Goal: Task Accomplishment & Management: Manage account settings

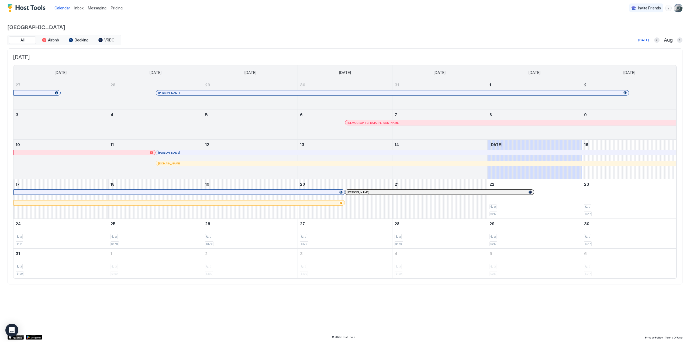
click at [117, 8] on span "Pricing" at bounding box center [117, 8] width 12 height 5
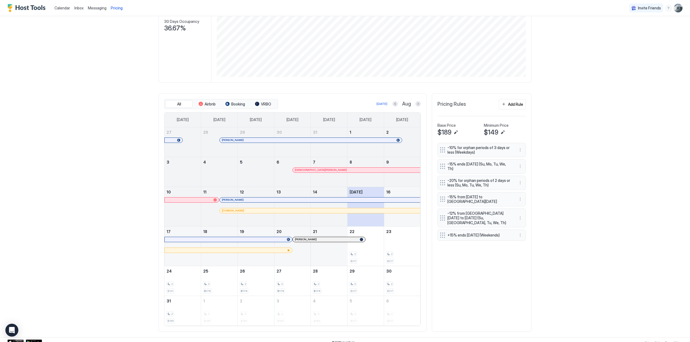
scroll to position [88, 0]
click at [418, 106] on button "Next month" at bounding box center [417, 103] width 5 height 5
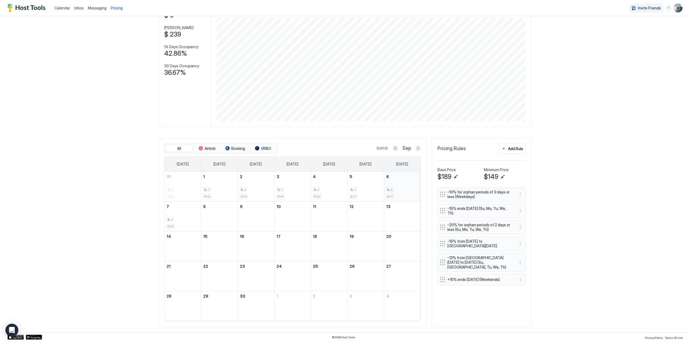
scroll to position [74, 0]
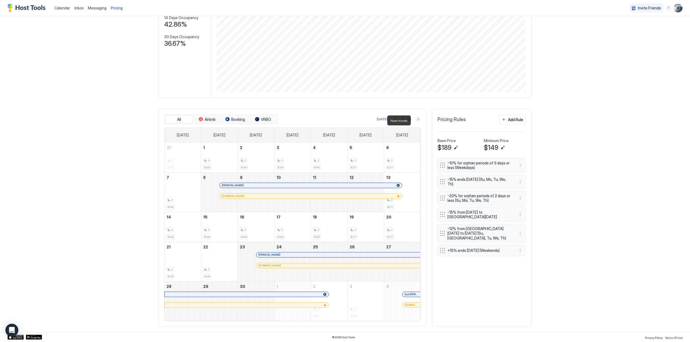
click at [416, 122] on button "Next month" at bounding box center [417, 119] width 5 height 5
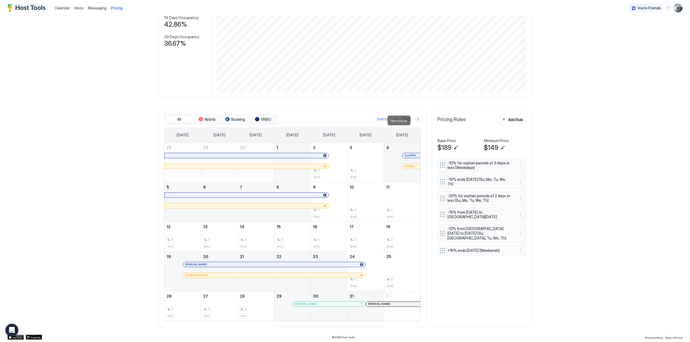
click at [417, 121] on button "Next month" at bounding box center [417, 119] width 5 height 5
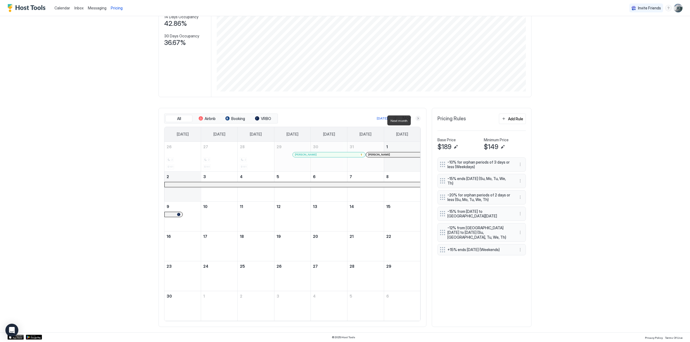
scroll to position [88, 0]
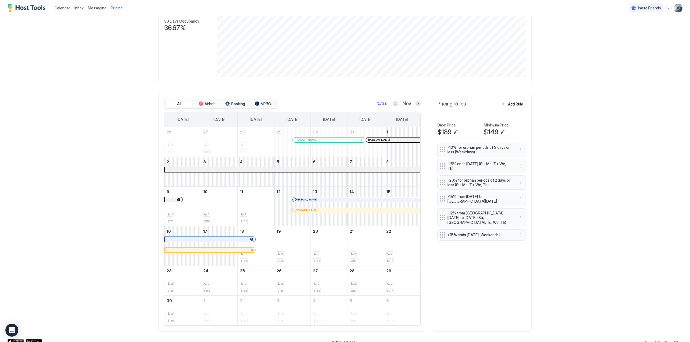
click at [417, 121] on div "[DATE]" at bounding box center [402, 119] width 36 height 15
click at [417, 106] on button "Next month" at bounding box center [417, 103] width 5 height 5
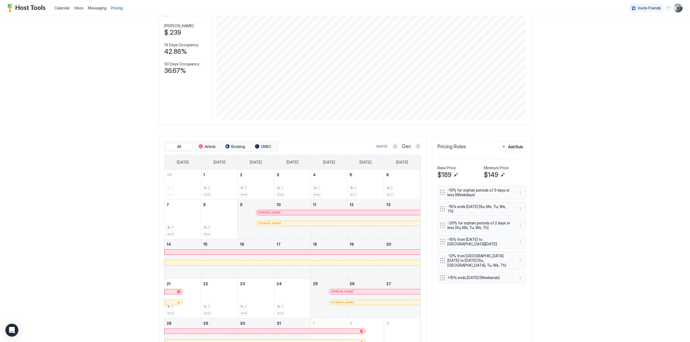
scroll to position [84, 0]
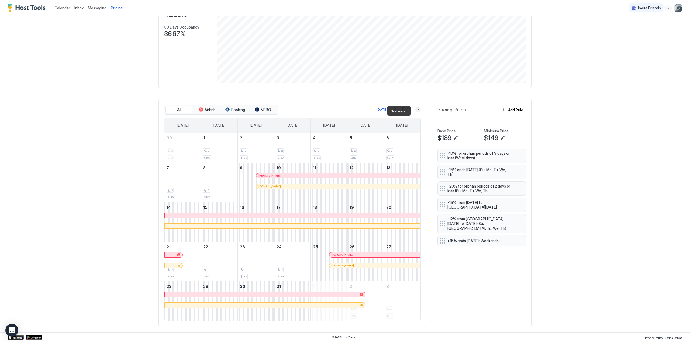
click at [415, 111] on button "Next month" at bounding box center [417, 109] width 5 height 5
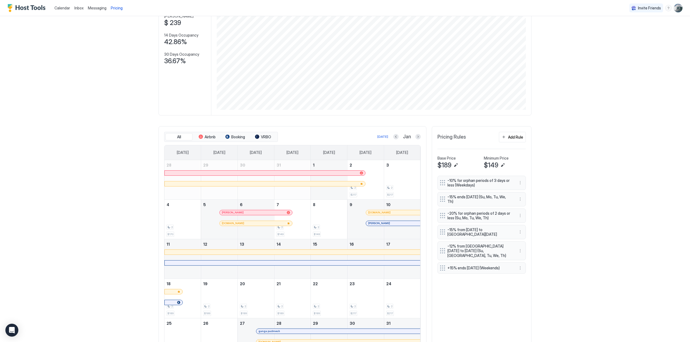
scroll to position [88, 0]
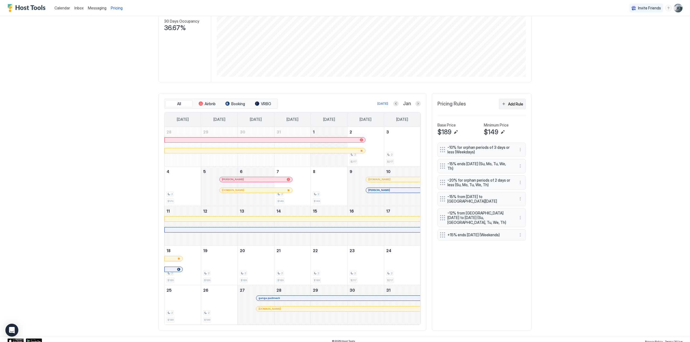
click at [503, 106] on button "Add Rule" at bounding box center [512, 104] width 27 height 11
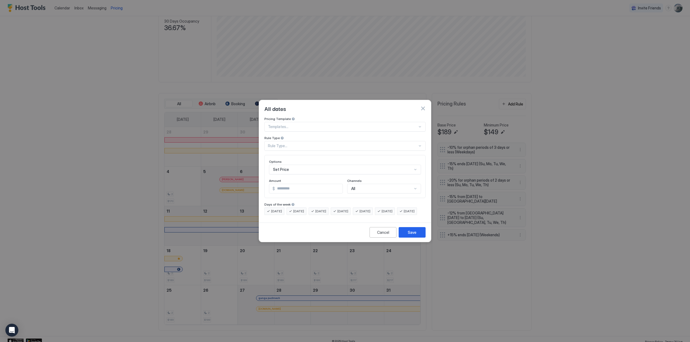
click at [420, 125] on div at bounding box center [420, 127] width 4 height 4
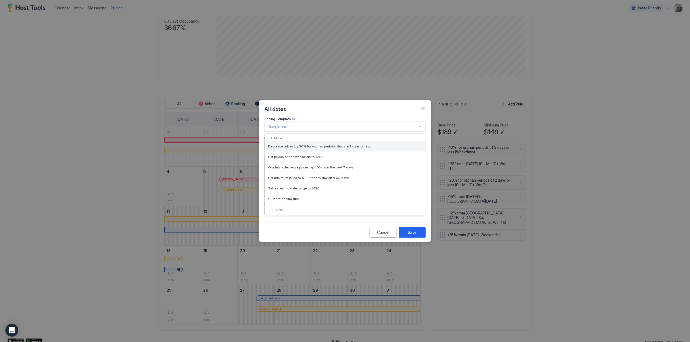
click at [321, 144] on span "Decrease prices by 30% for orphan periods that are 2 days or less" at bounding box center [319, 146] width 103 height 4
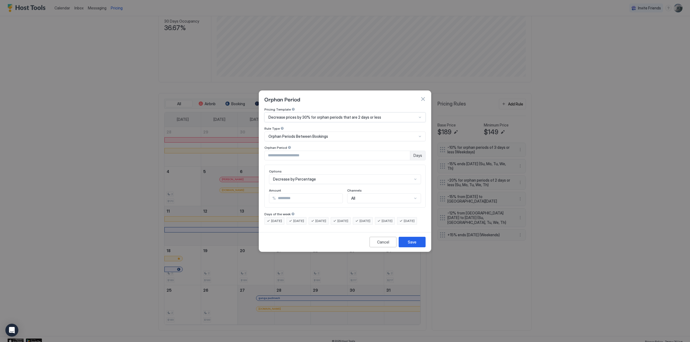
click at [422, 113] on div "Decrease prices by 30% for orphan periods that are 2 days or less" at bounding box center [344, 118] width 161 height 10
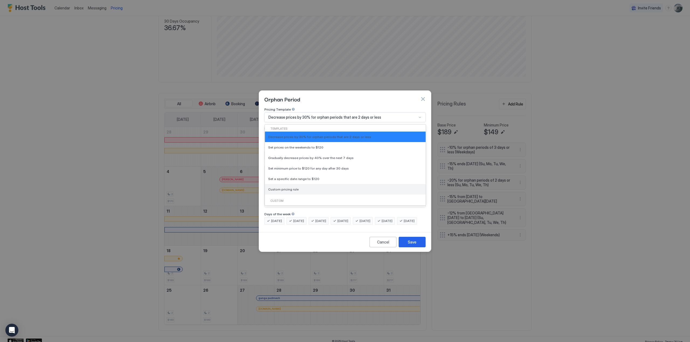
click at [309, 187] on div "Custom pricing rule" at bounding box center [345, 189] width 161 height 11
type input "***"
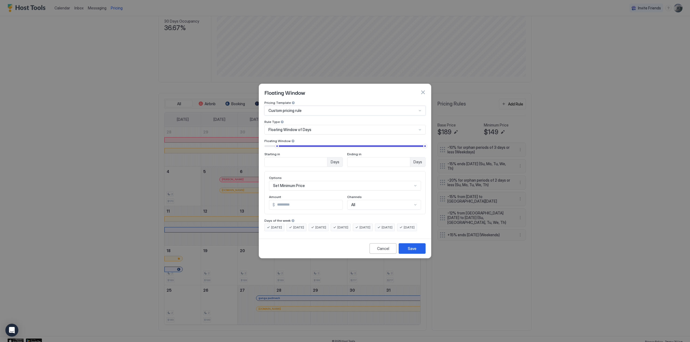
click at [283, 158] on input "**" at bounding box center [296, 162] width 63 height 9
type input "***"
drag, startPoint x: 276, startPoint y: 142, endPoint x: 318, endPoint y: 136, distance: 42.5
click at [318, 139] on div "Floating Window Starting in *** Days Ending in *** Days" at bounding box center [344, 153] width 161 height 28
click at [384, 252] on div "Cancel" at bounding box center [383, 249] width 12 height 6
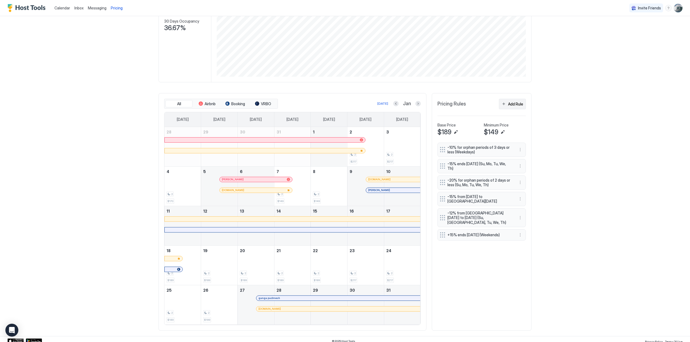
click at [512, 105] on div "Add Rule" at bounding box center [515, 104] width 15 height 6
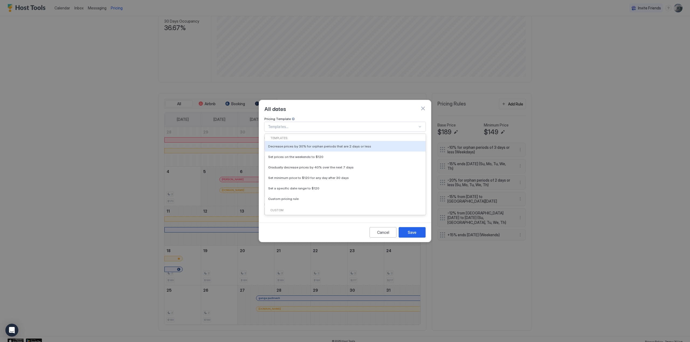
click at [313, 124] on div at bounding box center [343, 126] width 150 height 5
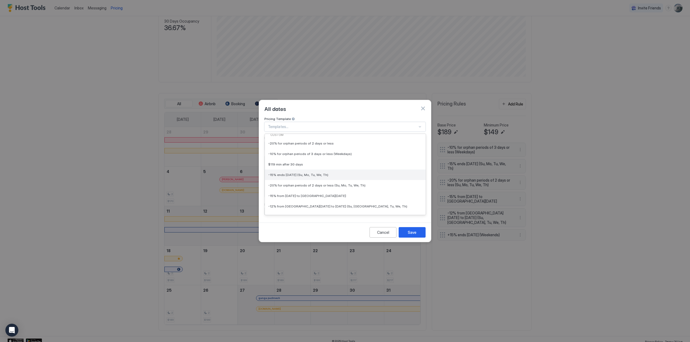
scroll to position [85, 0]
click at [306, 185] on span "-15% from [DATE] to [GEOGRAPHIC_DATA][DATE]" at bounding box center [307, 187] width 78 height 4
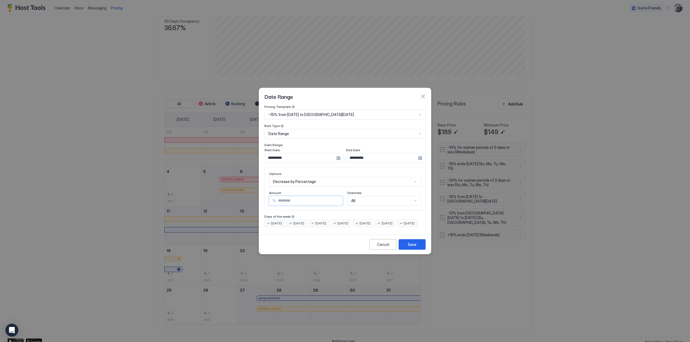
click at [284, 196] on input "**" at bounding box center [309, 200] width 67 height 9
type input "**"
click at [408, 247] on div "Save" at bounding box center [412, 245] width 9 height 6
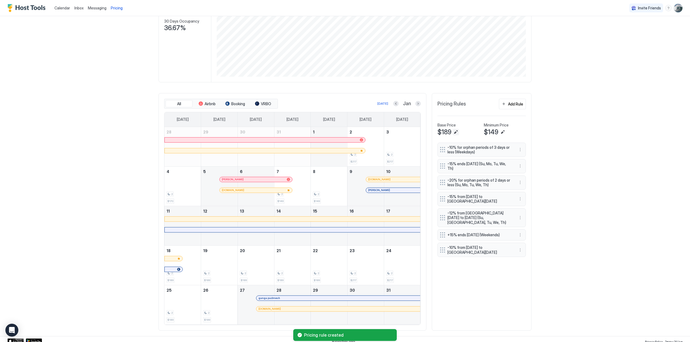
click at [453, 135] on button "Edit" at bounding box center [455, 132] width 6 height 6
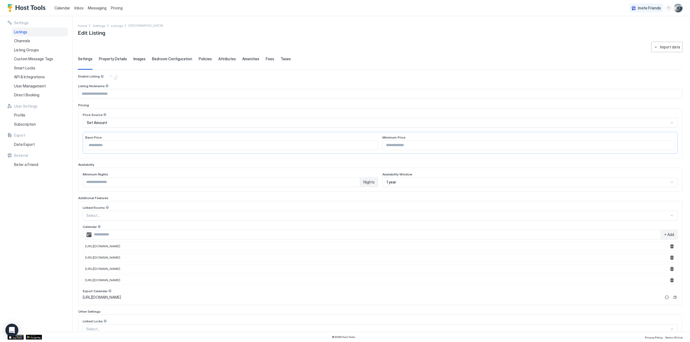
drag, startPoint x: 96, startPoint y: 143, endPoint x: 113, endPoint y: 153, distance: 19.5
click at [96, 143] on input "***" at bounding box center [231, 145] width 292 height 9
type input "***"
click at [387, 143] on input "***" at bounding box center [529, 145] width 292 height 9
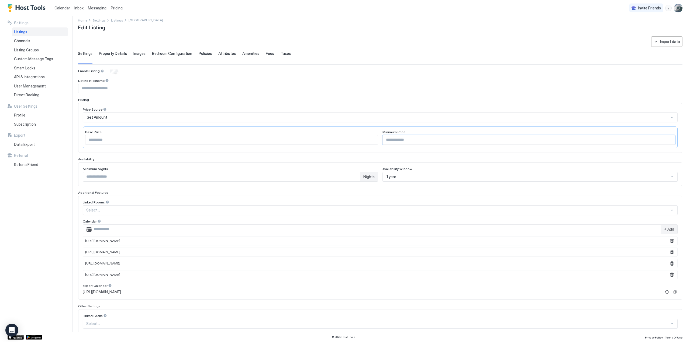
scroll to position [34, 0]
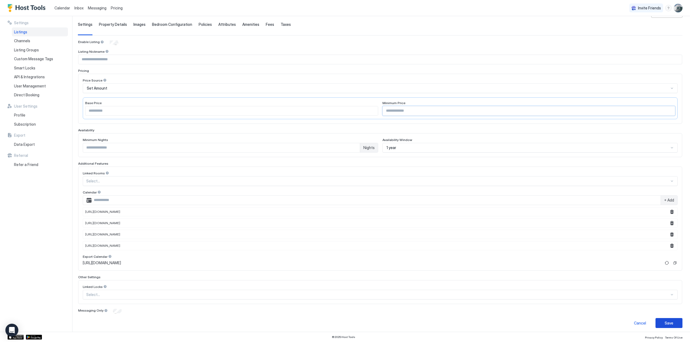
type input "***"
click at [664, 321] on div "Save" at bounding box center [668, 324] width 9 height 6
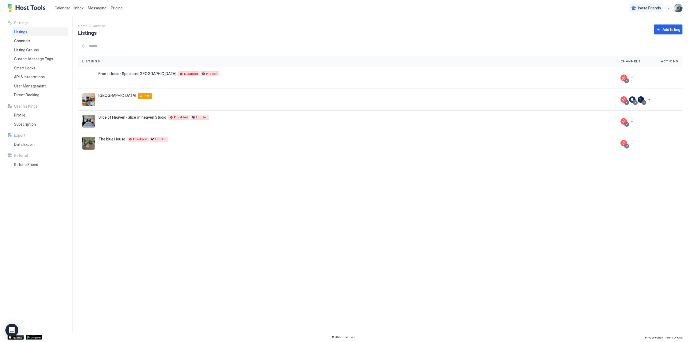
click at [113, 5] on div "Pricing" at bounding box center [117, 8] width 16 height 9
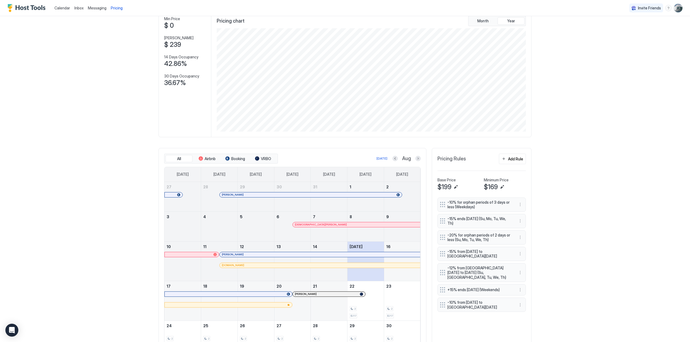
scroll to position [34, 0]
click at [473, 287] on span "+15% ends [DATE] (Weekends)" at bounding box center [479, 289] width 64 height 5
click at [440, 286] on div "-10% for orphan periods of 3 days or less (Weekdays) -15% ends [DATE] (Su, Mo, …" at bounding box center [481, 254] width 88 height 115
click at [518, 286] on button "More options" at bounding box center [520, 289] width 6 height 6
click at [525, 294] on span "Edit" at bounding box center [526, 294] width 6 height 4
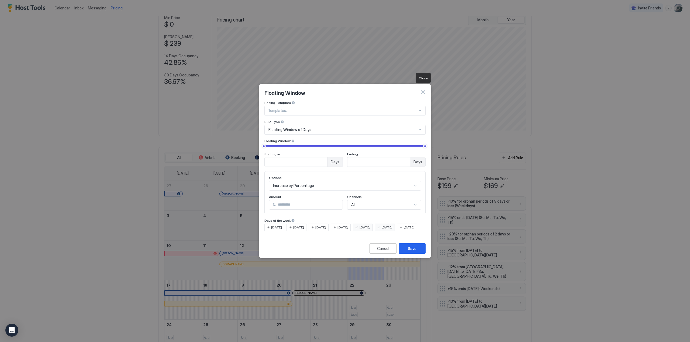
click at [422, 90] on button "button" at bounding box center [422, 92] width 5 height 5
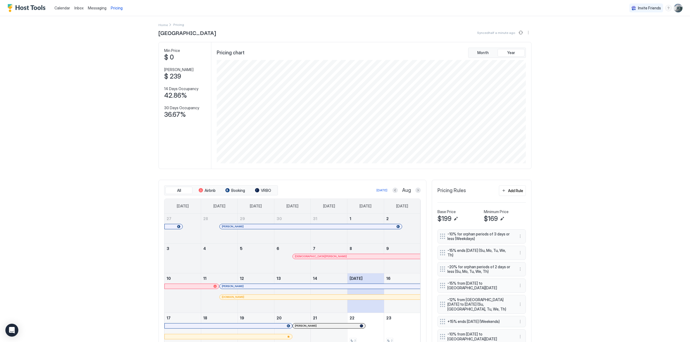
scroll to position [0, 0]
click at [514, 195] on div "Add Rule" at bounding box center [515, 192] width 15 height 6
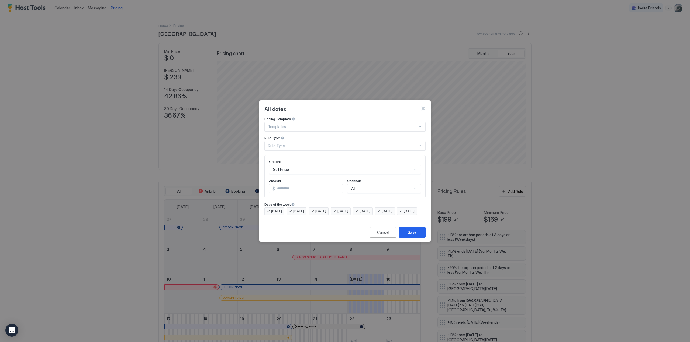
click at [421, 125] on div at bounding box center [420, 127] width 4 height 4
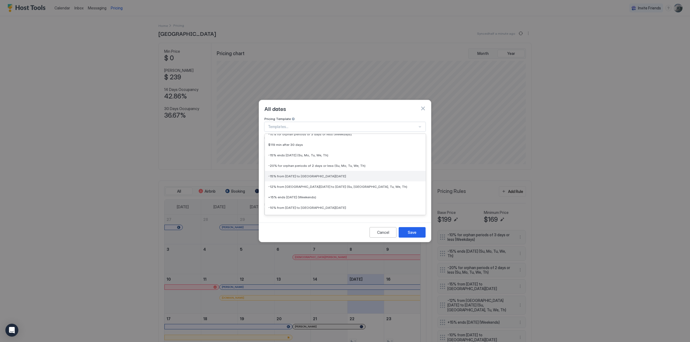
scroll to position [95, 0]
click at [386, 235] on div "Cancel" at bounding box center [383, 233] width 12 height 6
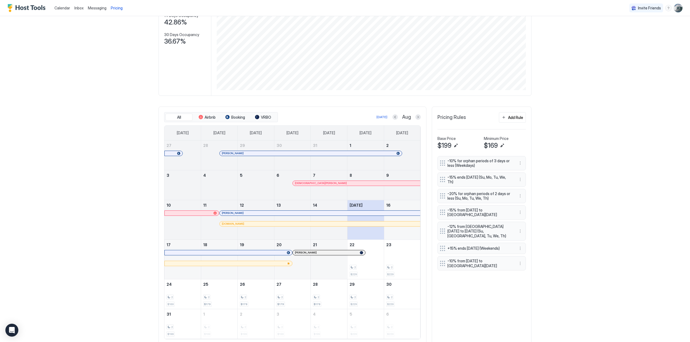
scroll to position [94, 0]
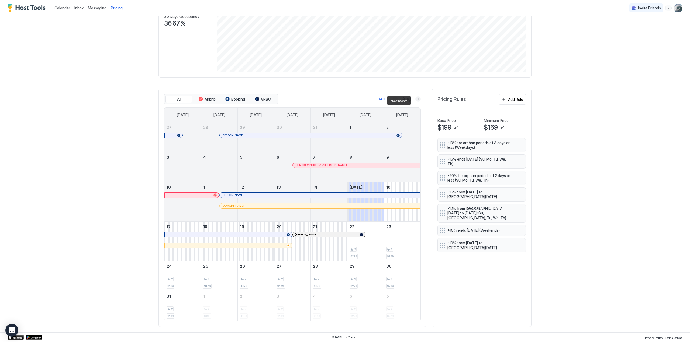
click at [416, 100] on button "Next month" at bounding box center [417, 98] width 5 height 5
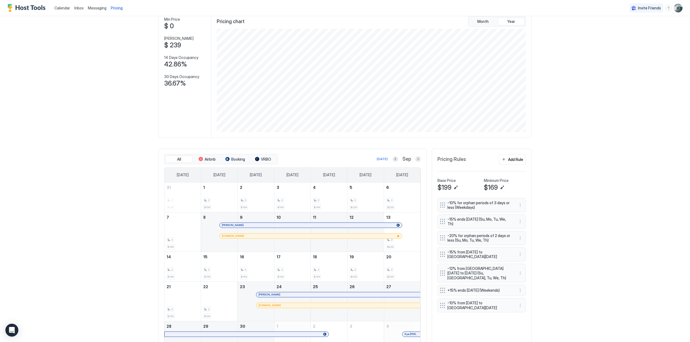
scroll to position [0, 0]
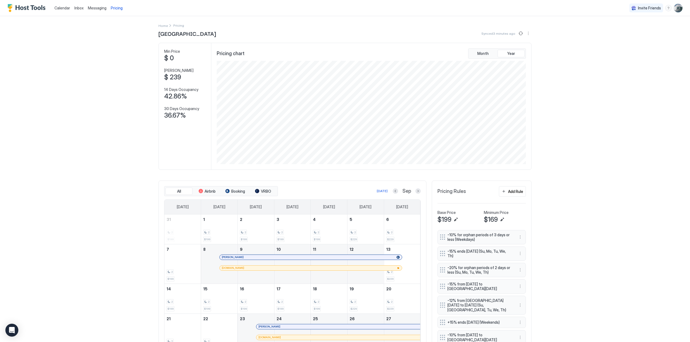
click at [80, 7] on span "Inbox" at bounding box center [78, 8] width 9 height 5
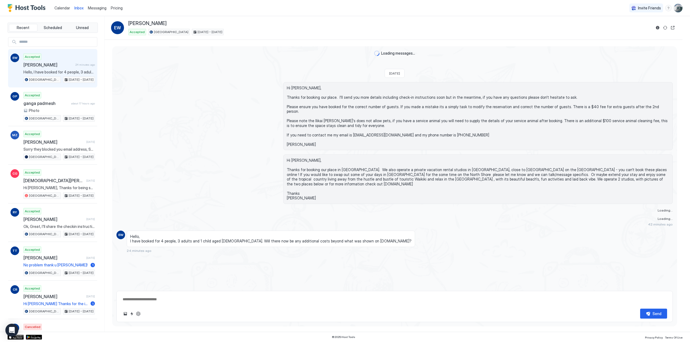
scroll to position [5, 0]
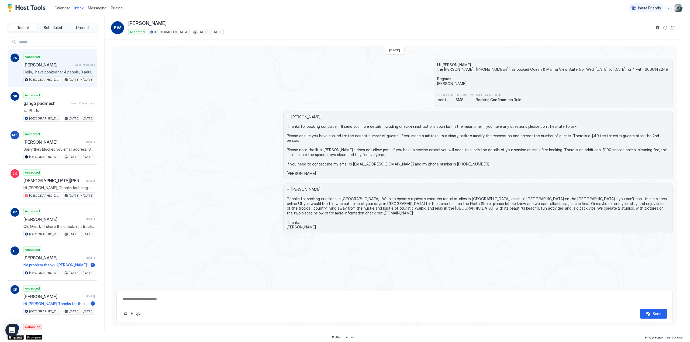
type textarea "*"
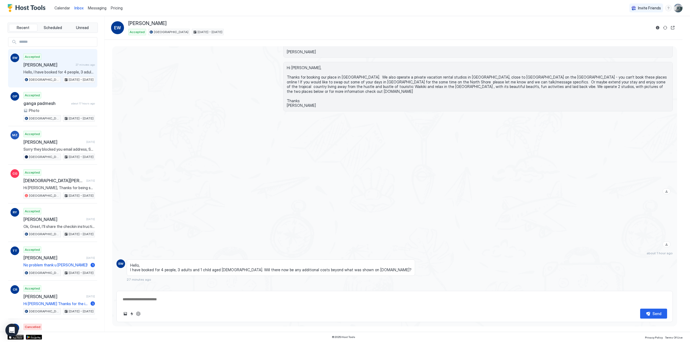
click at [96, 8] on span "Messaging" at bounding box center [97, 8] width 19 height 5
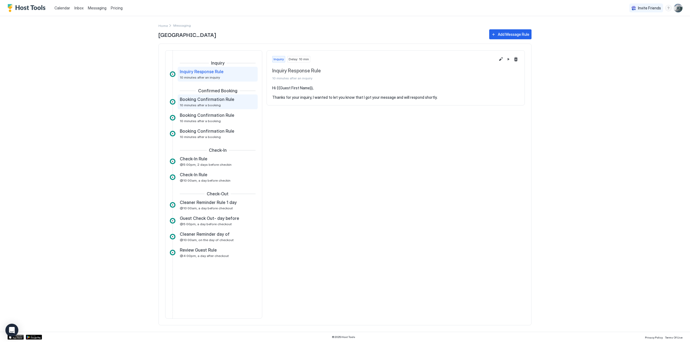
click at [201, 99] on span "Booking Confirmation Rule" at bounding box center [207, 99] width 54 height 5
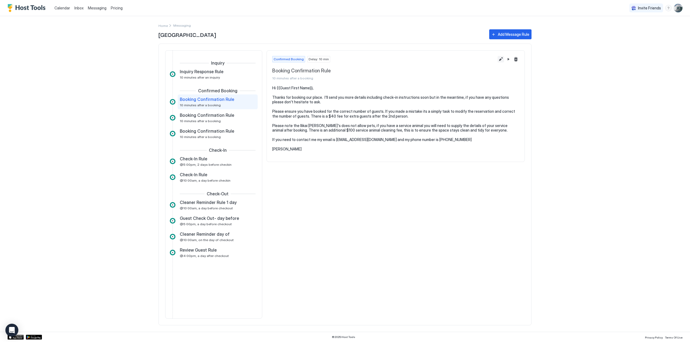
click at [501, 60] on button "Edit message rule" at bounding box center [500, 59] width 6 height 6
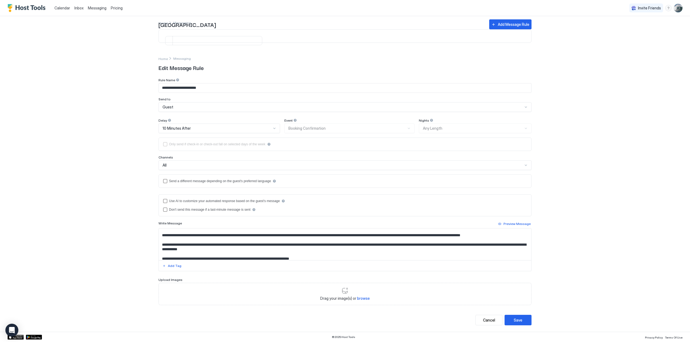
scroll to position [13, 0]
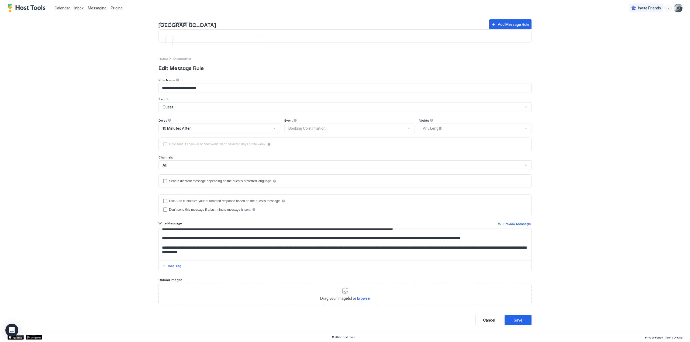
click at [452, 239] on textarea "**********" at bounding box center [345, 245] width 373 height 32
type textarea "**********"
click at [516, 320] on div "Save" at bounding box center [518, 321] width 9 height 6
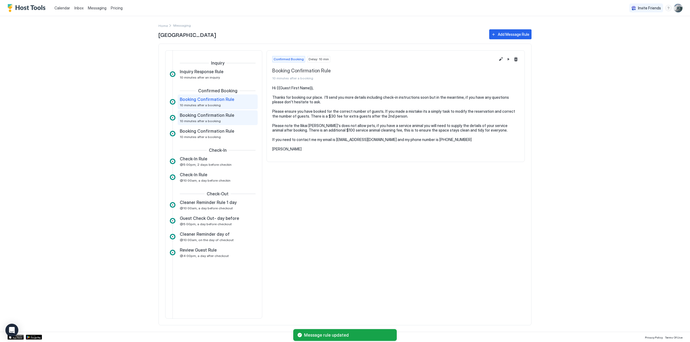
click at [204, 117] on span "Booking Confirmation Rule" at bounding box center [207, 115] width 54 height 5
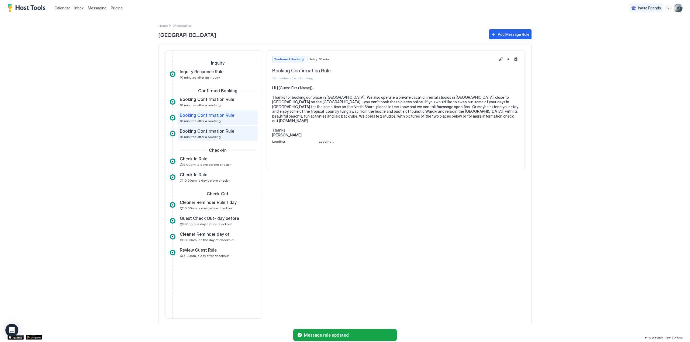
click at [197, 133] on span "Booking Confirmation Rule" at bounding box center [207, 131] width 54 height 5
